Goal: Task Accomplishment & Management: Complete application form

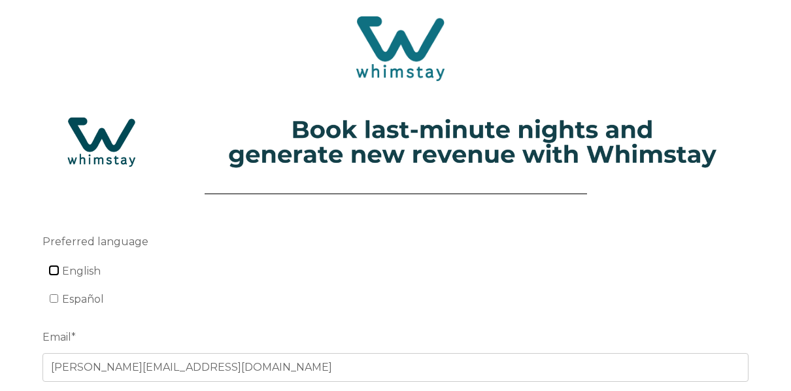
click at [54, 269] on input "English" at bounding box center [54, 270] width 9 height 9
checkbox input "true"
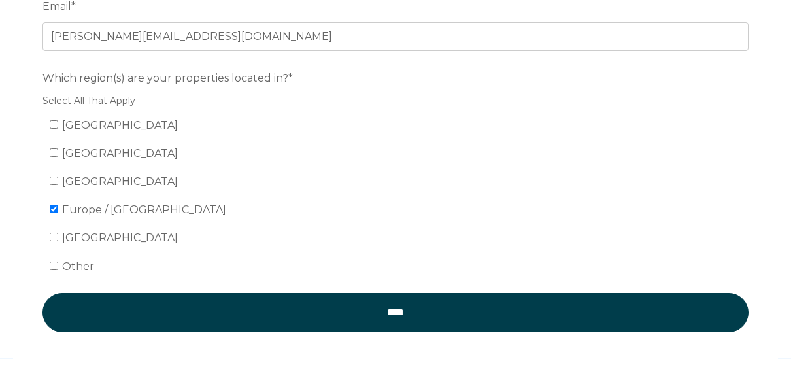
scroll to position [373, 0]
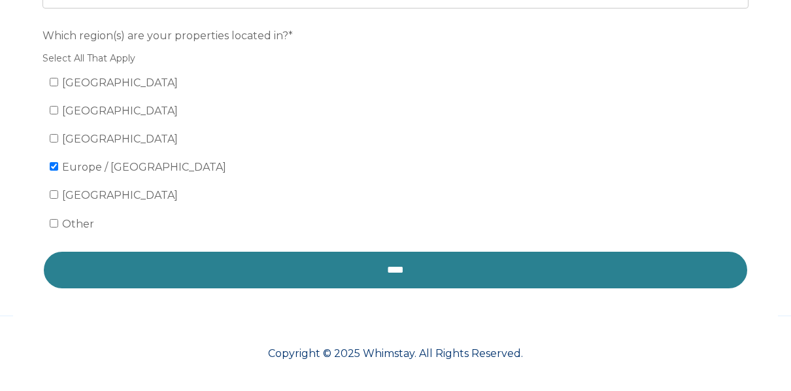
click at [369, 271] on input "****" at bounding box center [396, 269] width 706 height 39
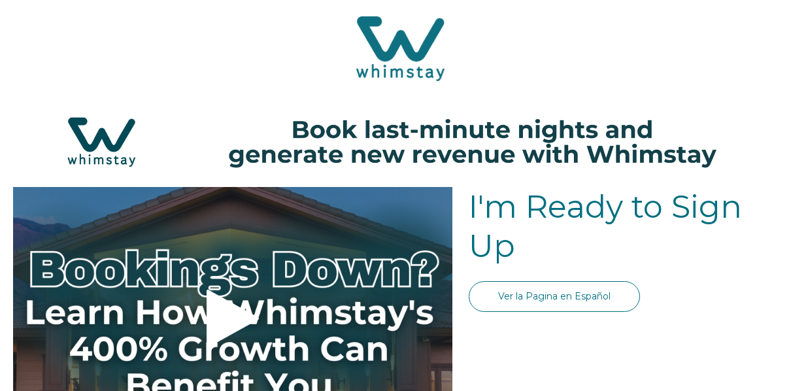
select select "GB"
select select "Standard"
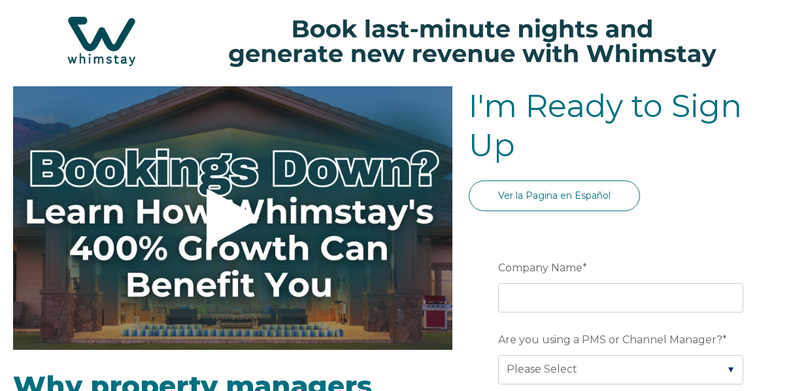
scroll to position [131, 0]
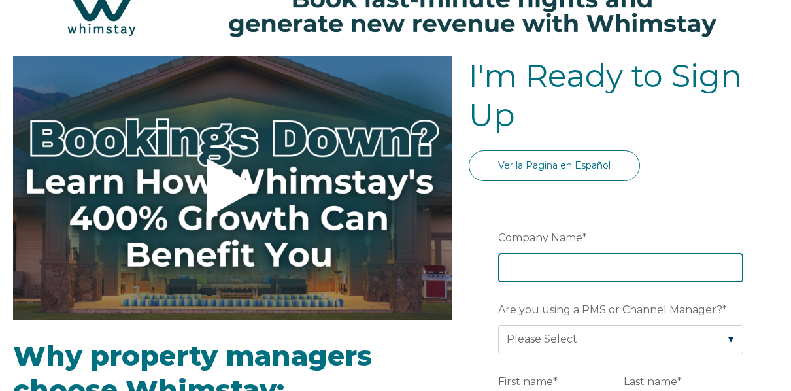
click at [536, 265] on input "Company Name *" at bounding box center [620, 267] width 245 height 29
type input "Kozy Cottages"
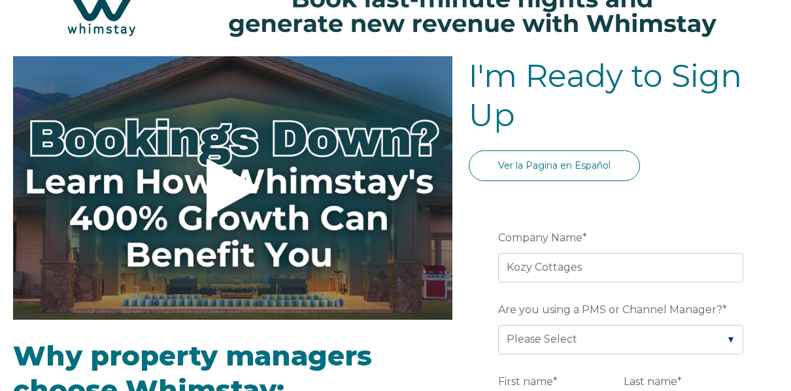
type input "Cairndow"
type input "Argyll"
type input "www.kozycottages.co.uk"
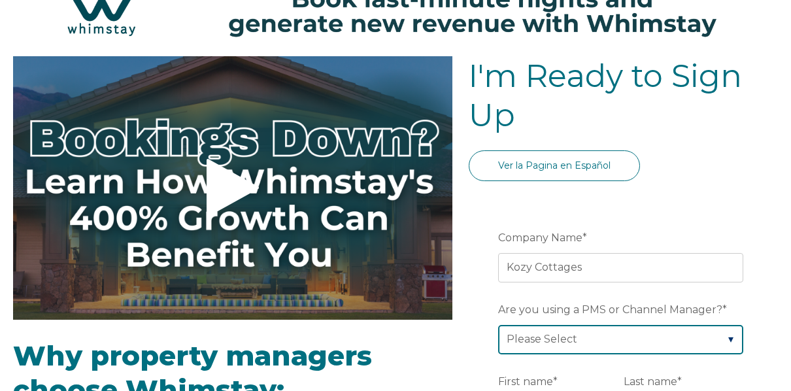
click at [729, 337] on select "Please Select Barefoot BookingPal Boost Brightside CiiRUS Escapia Guesty Hostaw…" at bounding box center [620, 339] width 245 height 29
select select "Lodgify"
click at [498, 325] on select "Please Select Barefoot BookingPal Boost Brightside CiiRUS Escapia Guesty Hostaw…" at bounding box center [620, 339] width 245 height 29
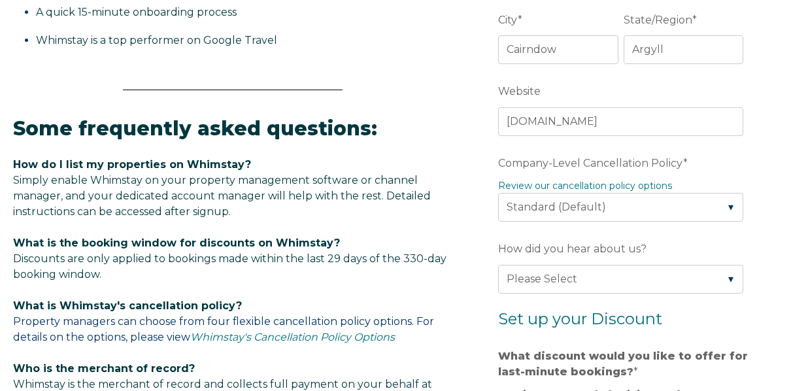
scroll to position [654, 0]
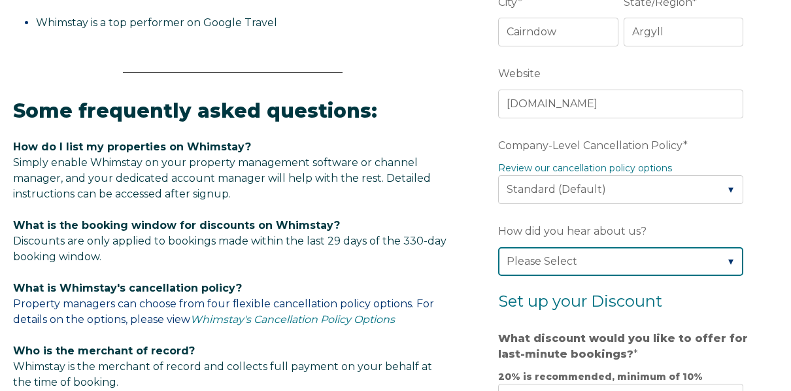
click at [730, 258] on select "Please Select Found Whimstay through a Google search Spoke to a Whimstay salesp…" at bounding box center [620, 261] width 245 height 29
select select "Whimstay Sales"
click at [498, 247] on select "Please Select Found Whimstay through a Google search Spoke to a Whimstay salesp…" at bounding box center [620, 261] width 245 height 29
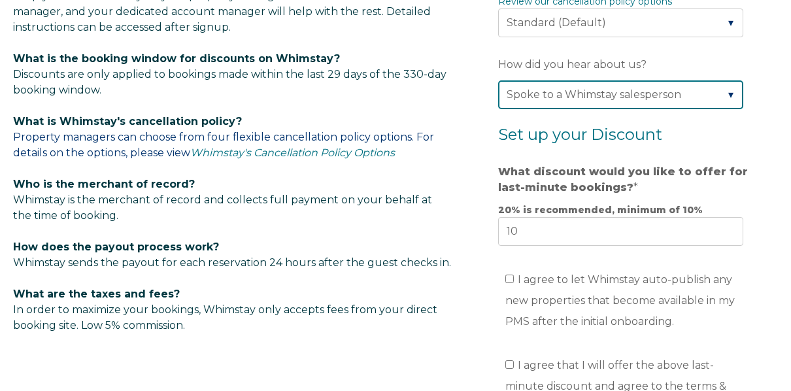
scroll to position [837, 0]
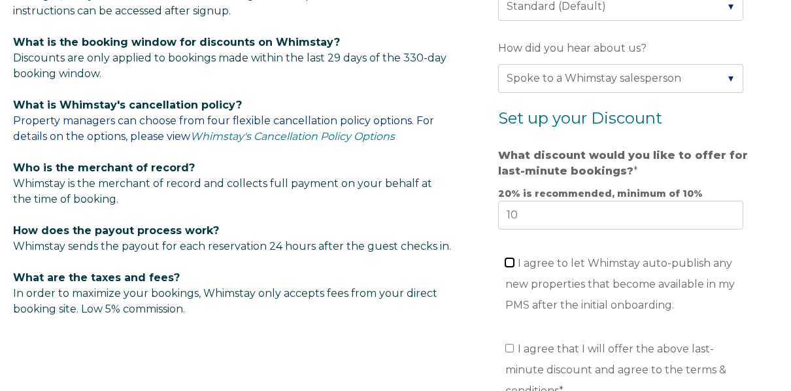
click at [508, 258] on input "I agree to let Whimstay auto-publish any new properties that become available i…" at bounding box center [509, 262] width 9 height 9
checkbox input "true"
click at [509, 344] on input "I agree that I will offer the above last-minute discount and agree to the terms…" at bounding box center [509, 348] width 9 height 9
checkbox input "true"
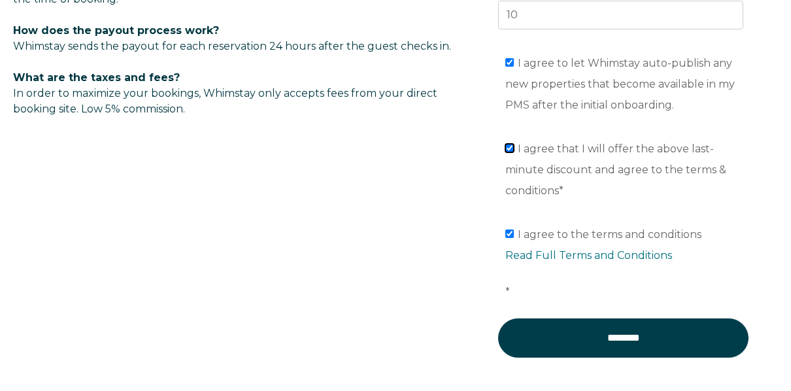
scroll to position [1046, 0]
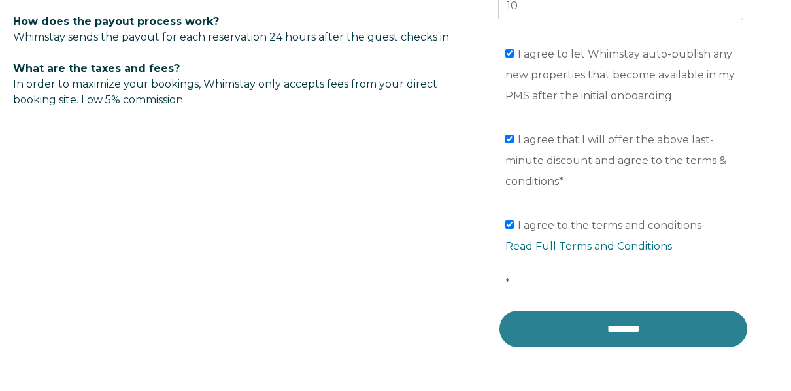
click at [615, 311] on input "********" at bounding box center [623, 328] width 250 height 39
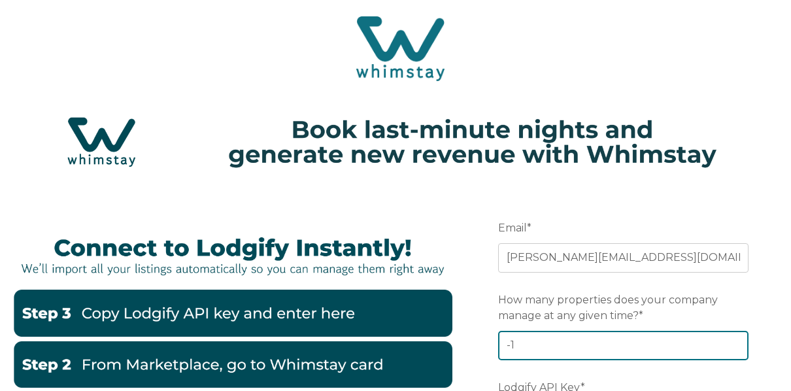
type input "-1"
click at [735, 349] on input "-1" at bounding box center [623, 345] width 250 height 29
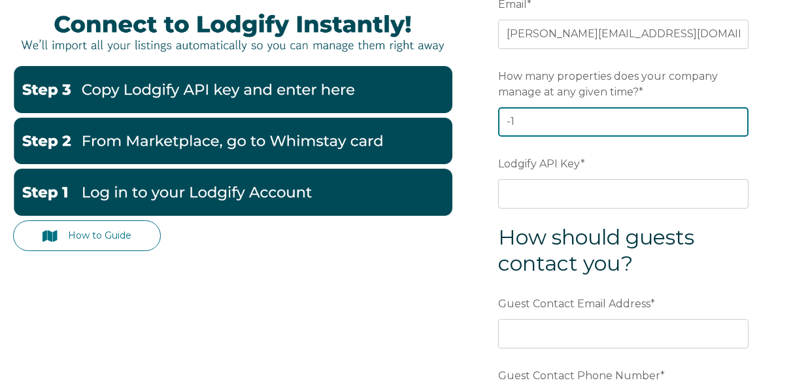
scroll to position [235, 0]
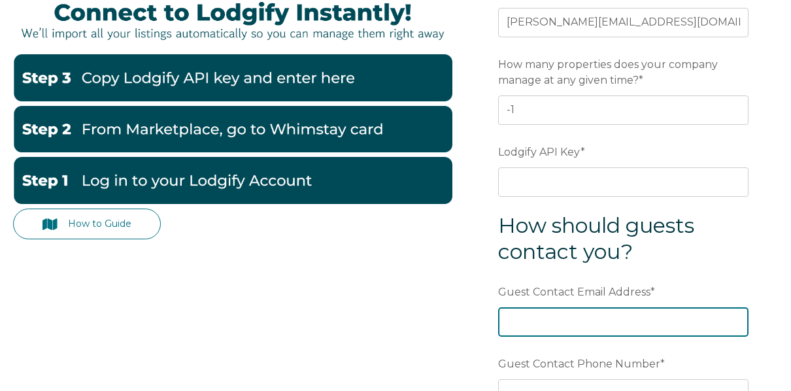
click at [526, 317] on input "Guest Contact Email Address *" at bounding box center [623, 321] width 250 height 29
type input "[PERSON_NAME][EMAIL_ADDRESS][DOMAIN_NAME]"
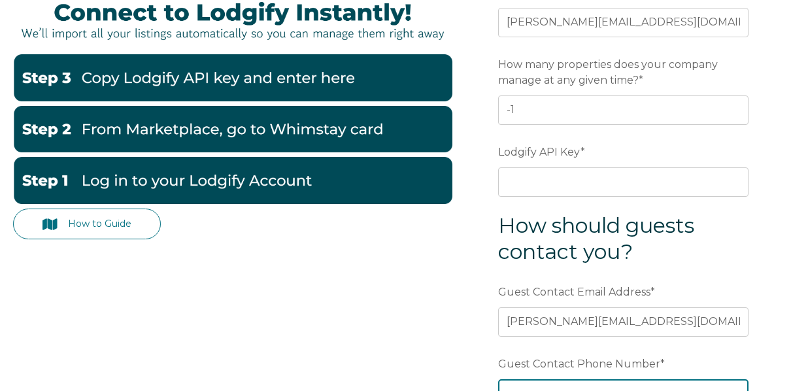
type input "07747000597"
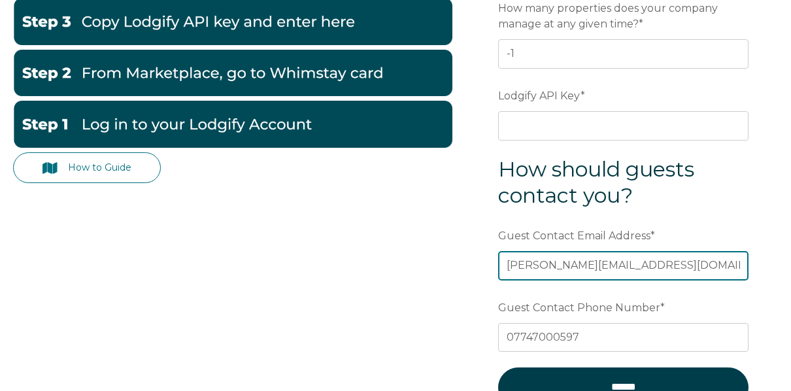
scroll to position [262, 0]
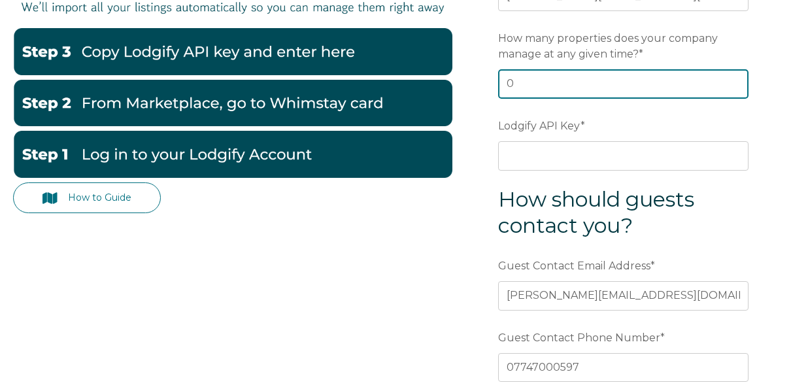
click at [734, 80] on input "0" at bounding box center [623, 83] width 250 height 29
type input "1"
click at [734, 80] on input "1" at bounding box center [623, 83] width 250 height 29
